Goal: Information Seeking & Learning: Learn about a topic

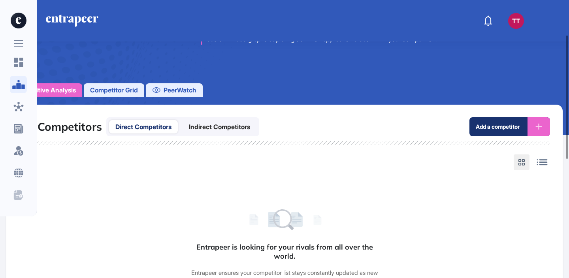
scroll to position [163, 0]
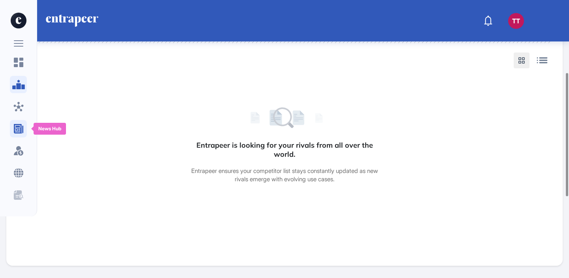
click at [21, 125] on icon at bounding box center [18, 128] width 9 height 9
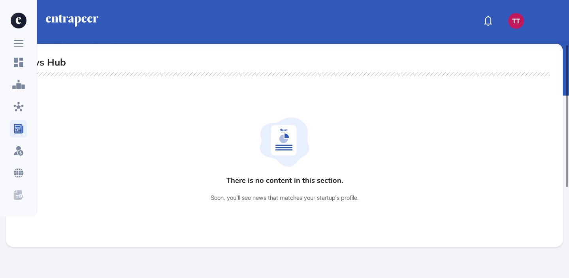
scroll to position [27, 0]
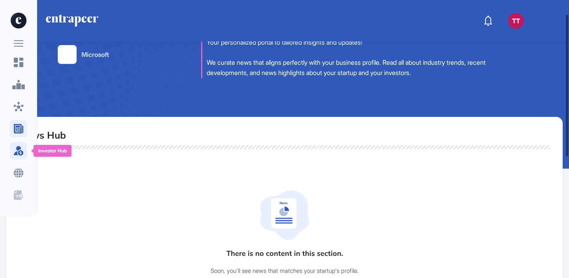
click at [18, 157] on div at bounding box center [18, 150] width 17 height 17
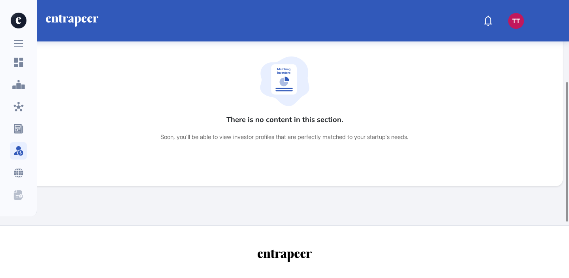
scroll to position [163, 0]
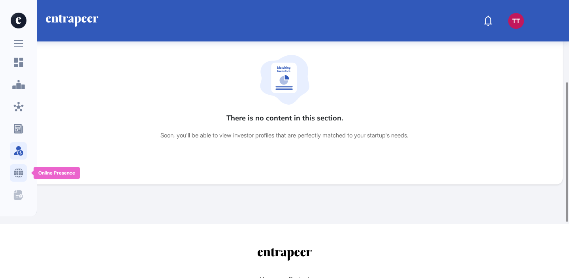
click at [17, 170] on icon at bounding box center [17, 172] width 9 height 9
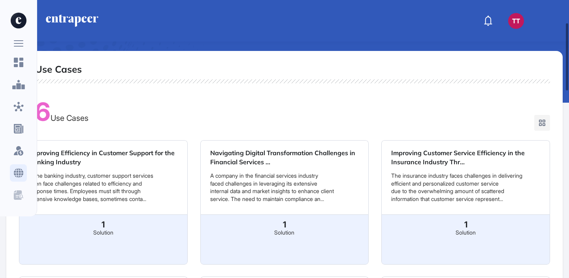
scroll to position [257, 0]
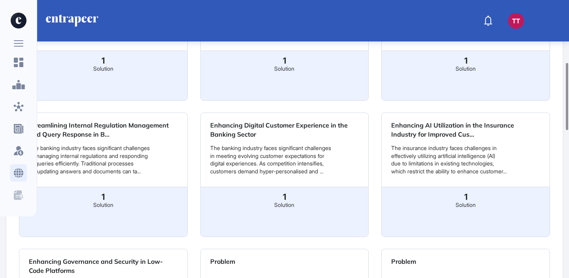
click at [133, 138] on link "Streamlining Internal Regulation Management and Query Response in B..." at bounding box center [103, 129] width 149 height 17
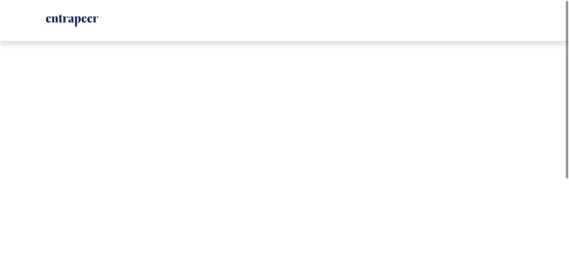
scroll to position [0, 0]
